Goal: Check status: Check status

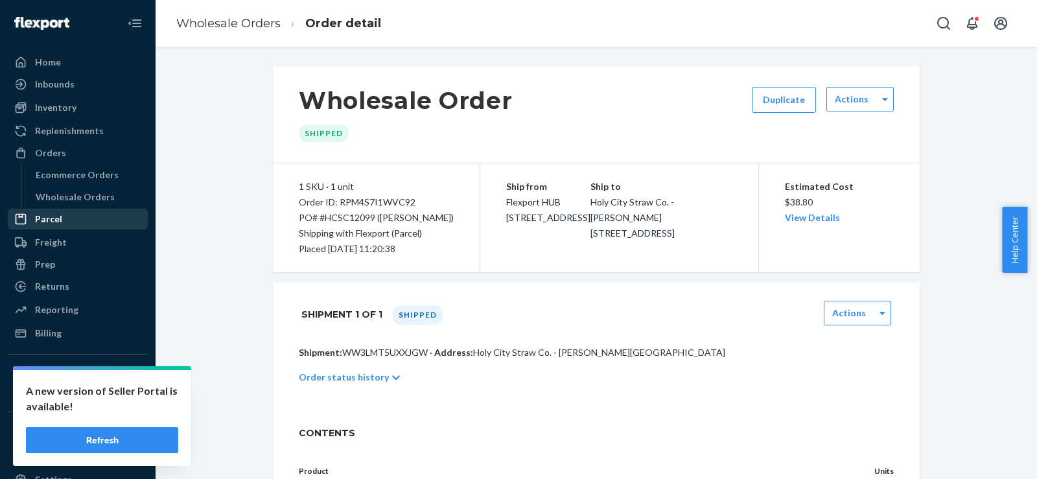
scroll to position [211, 0]
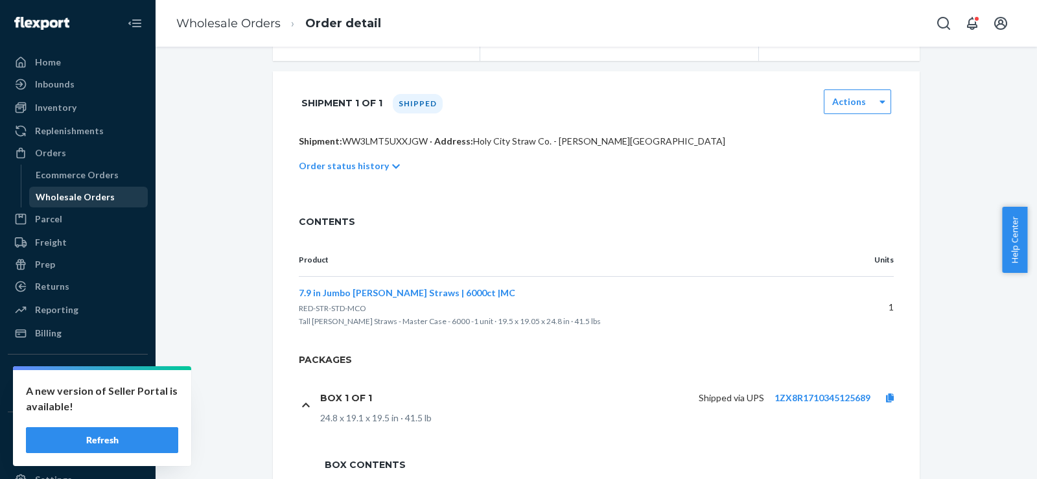
click at [74, 201] on div "Wholesale Orders" at bounding box center [75, 197] width 79 height 13
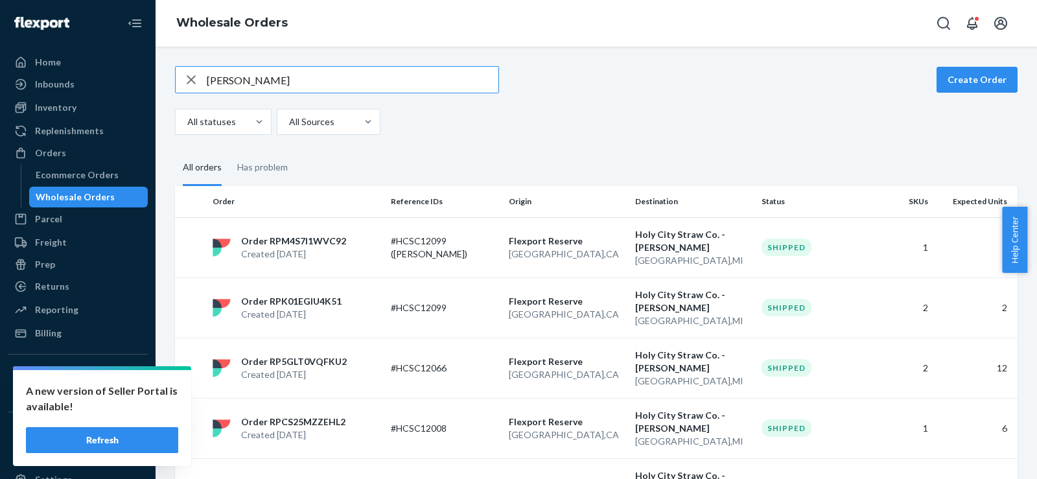
click at [106, 437] on button "Refresh" at bounding box center [102, 440] width 152 height 26
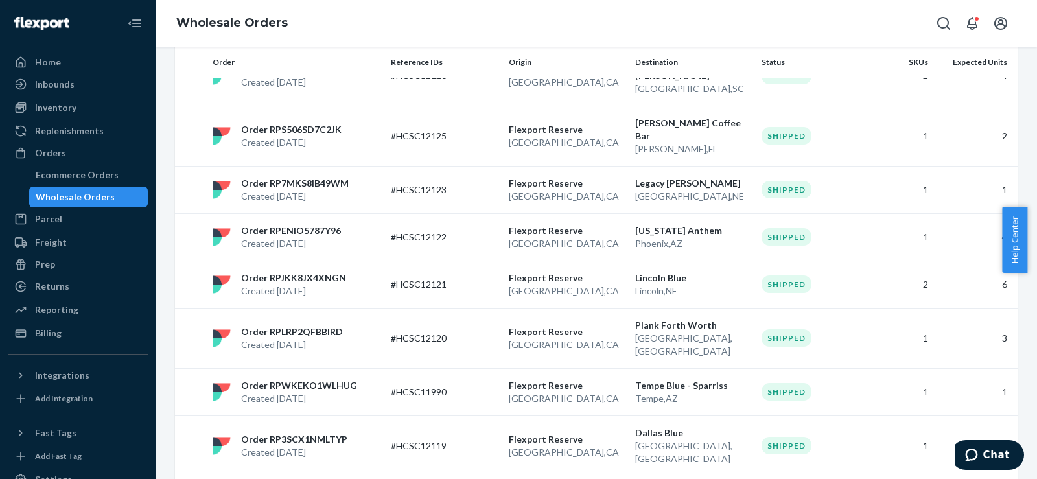
scroll to position [321, 0]
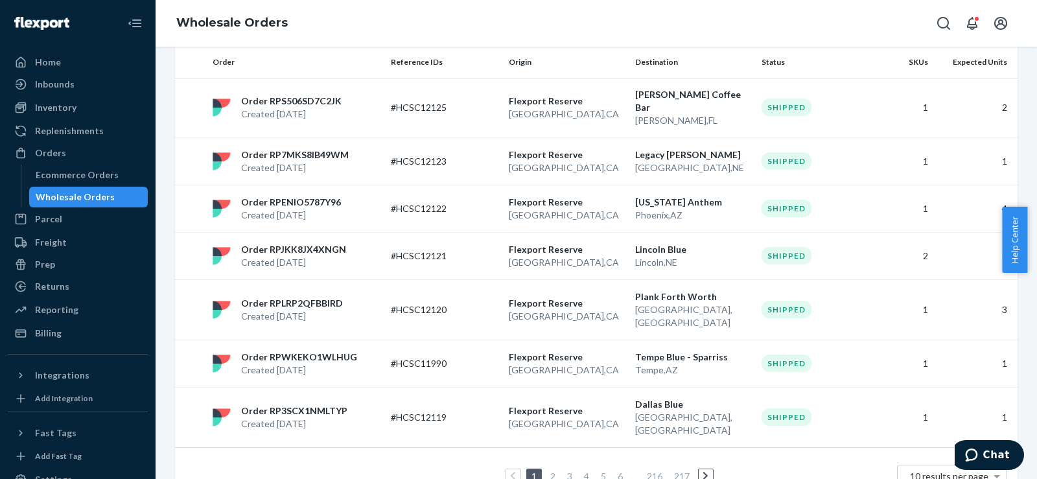
click at [539, 469] on ul "1 2 3 4 5 6 ... 216 217" at bounding box center [596, 477] width 239 height 16
click at [548, 471] on link "2" at bounding box center [553, 476] width 10 height 11
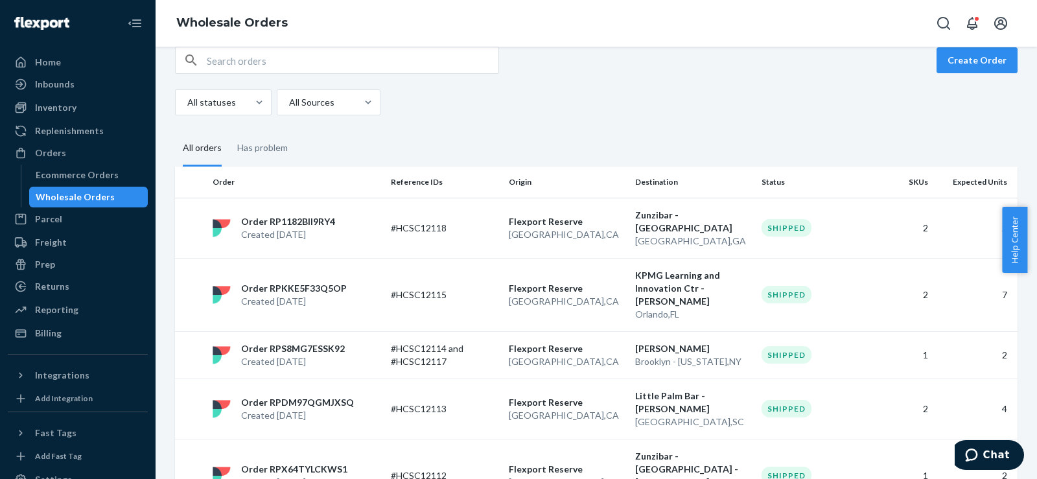
scroll to position [0, 0]
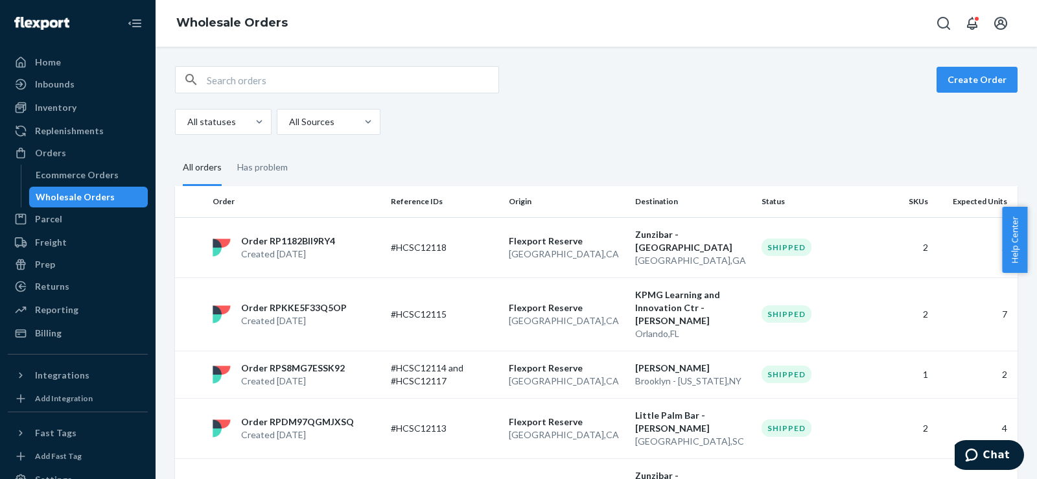
click at [308, 81] on input "text" at bounding box center [353, 80] width 292 height 26
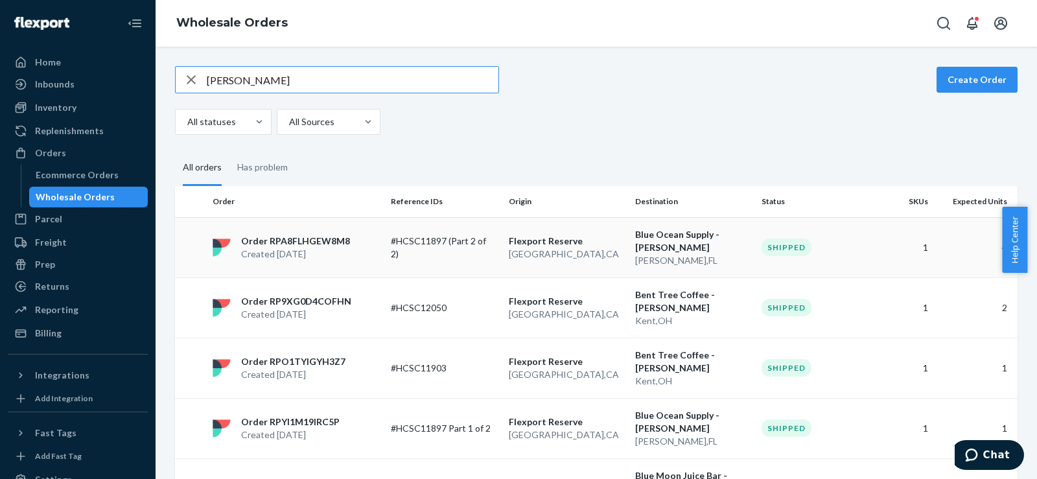
type input "[PERSON_NAME]"
click at [360, 244] on div "Order RPA8FLHGEW8M8 Created [DATE]" at bounding box center [296, 248] width 178 height 26
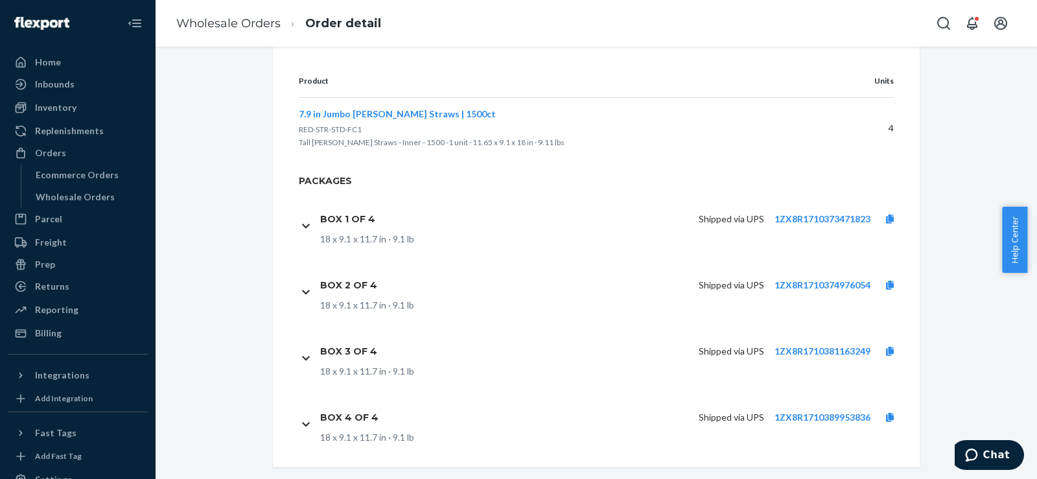
scroll to position [410, 0]
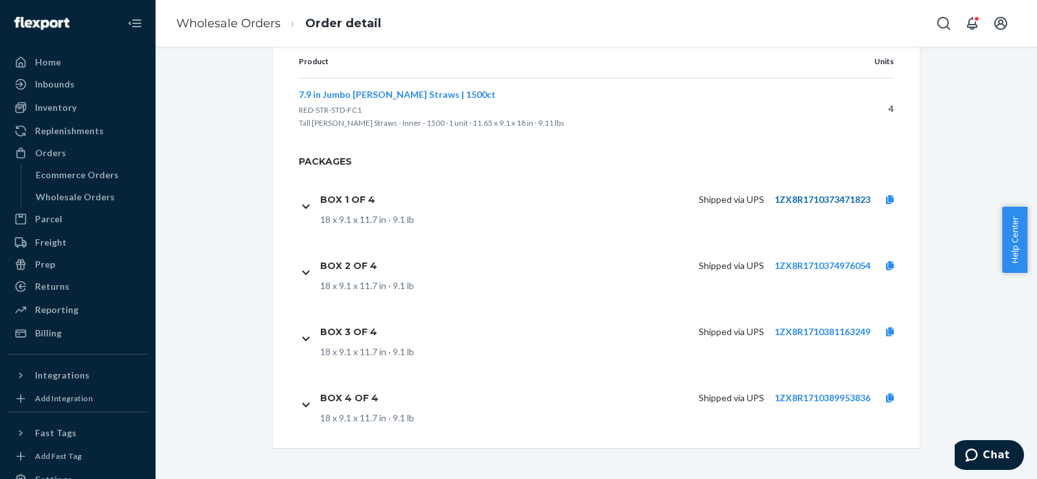
click at [861, 202] on link "1ZX8R1710373471823" at bounding box center [822, 199] width 96 height 11
